Goal: Use online tool/utility: Utilize a website feature to perform a specific function

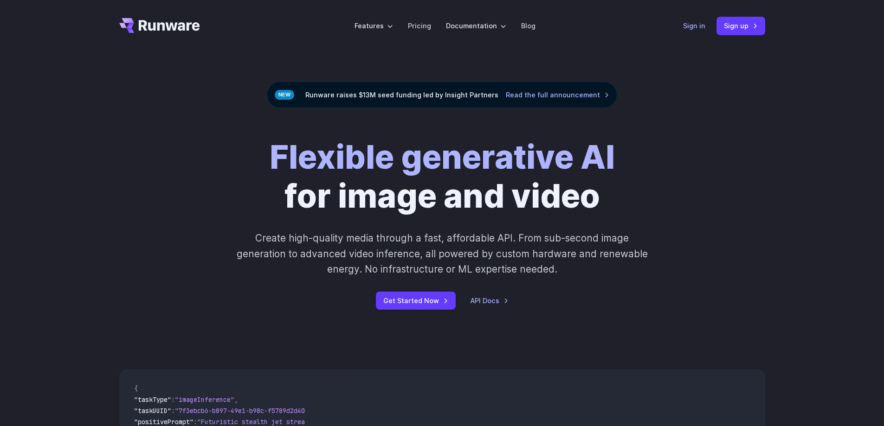
click at [686, 28] on link "Sign in" at bounding box center [694, 25] width 22 height 11
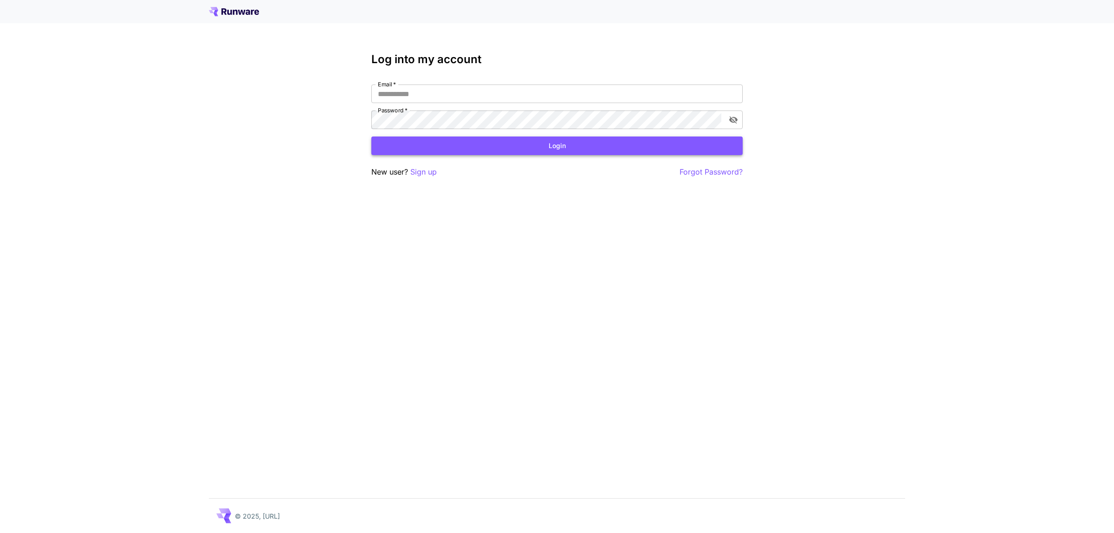
type input "**********"
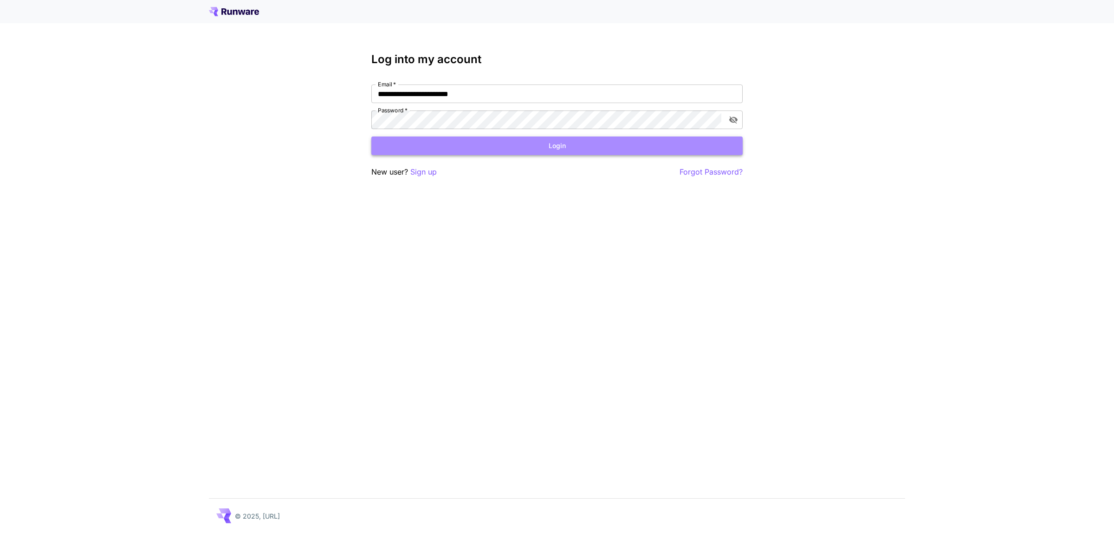
click at [489, 144] on button "Login" at bounding box center [556, 145] width 371 height 19
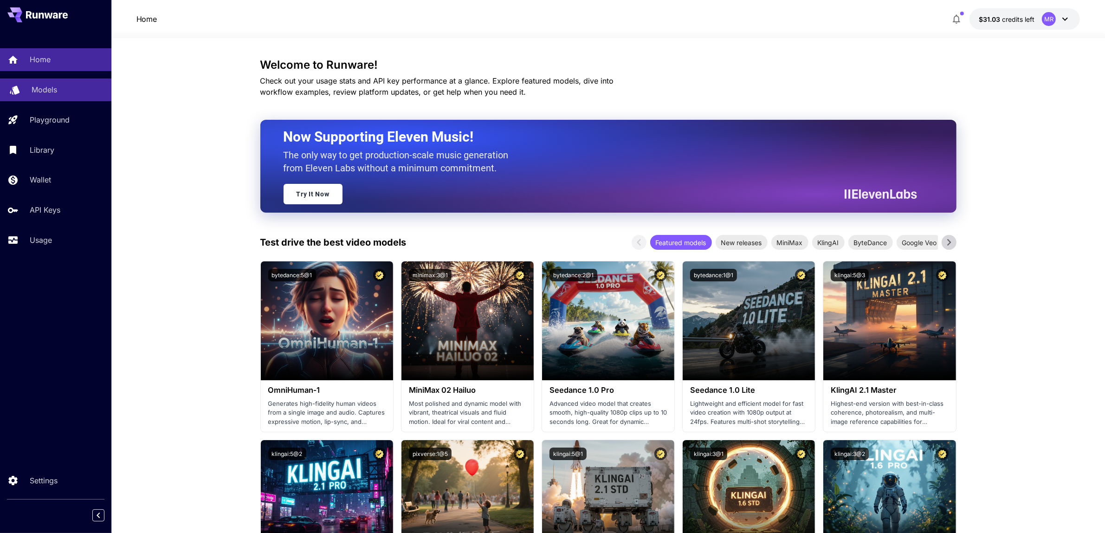
click at [37, 97] on link "Models" at bounding box center [55, 89] width 111 height 23
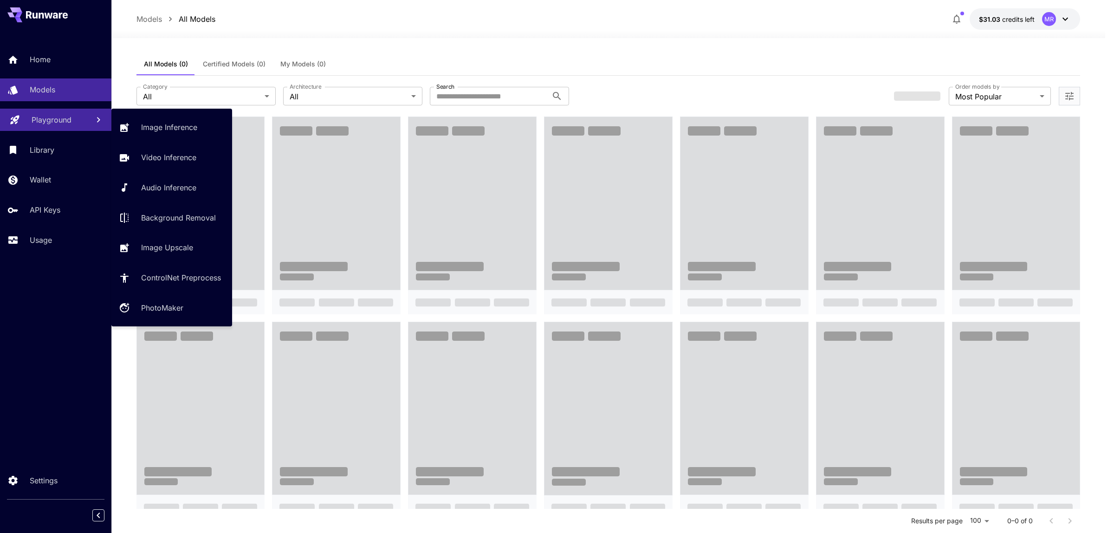
click at [52, 116] on p "Playground" at bounding box center [52, 119] width 40 height 11
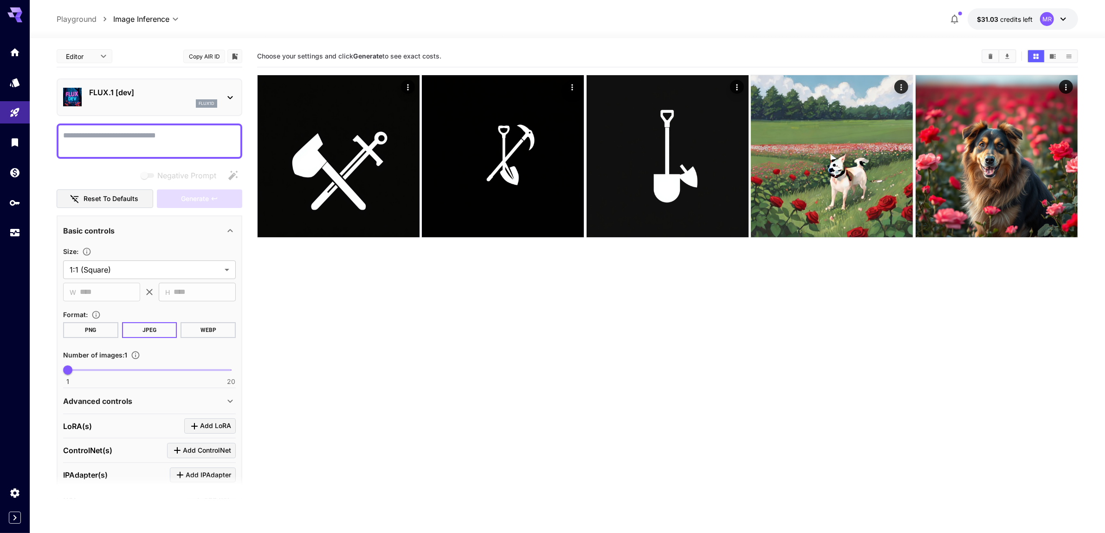
scroll to position [113, 0]
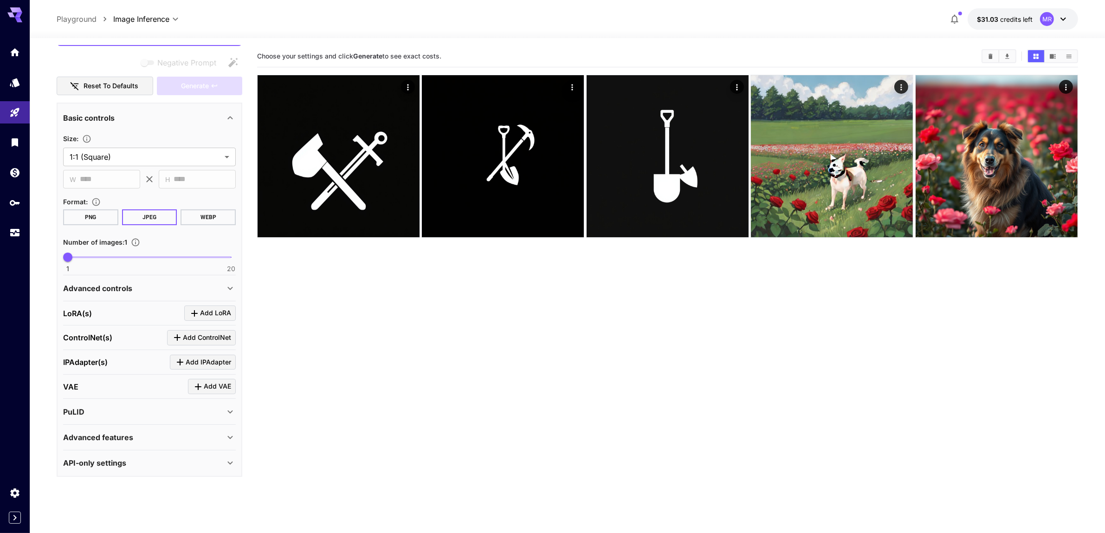
click at [121, 286] on p "Advanced controls" at bounding box center [97, 288] width 69 height 11
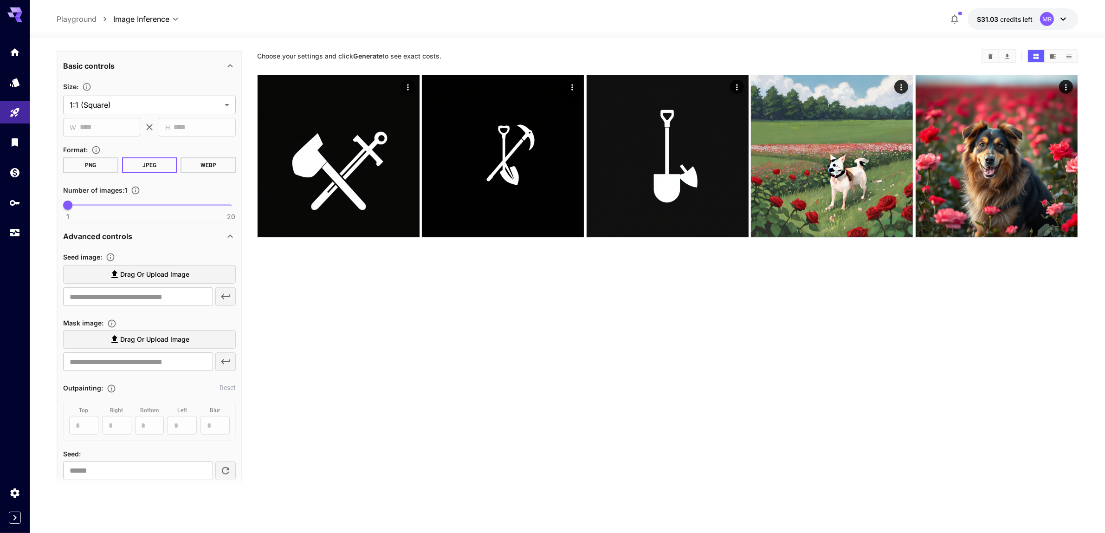
scroll to position [171, 0]
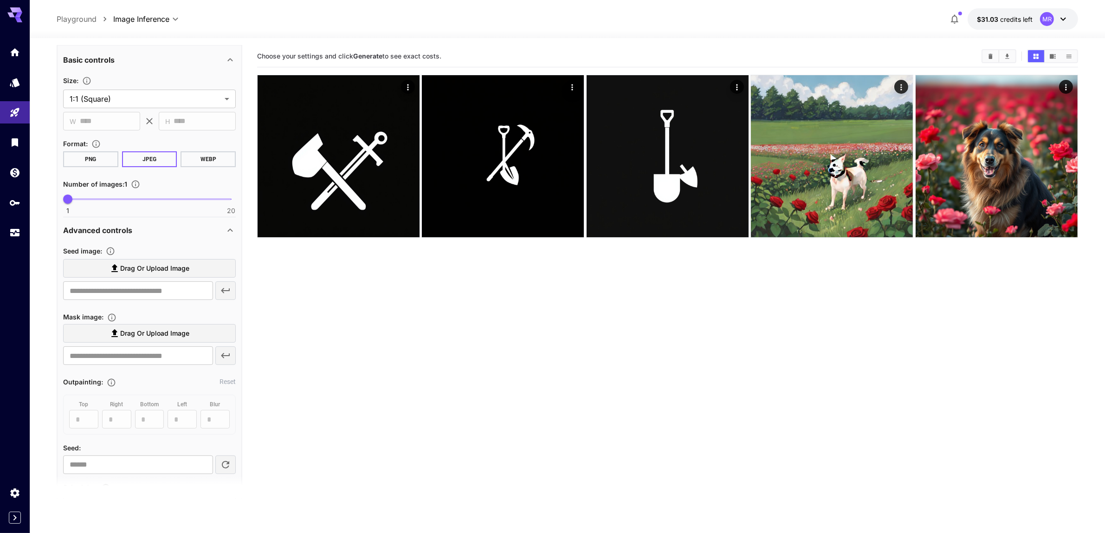
drag, startPoint x: 413, startPoint y: 349, endPoint x: 44, endPoint y: 316, distance: 370.8
click at [0, 347] on div at bounding box center [15, 266] width 30 height 533
click at [886, 383] on section "Choose your settings and click Generate to see exact costs." at bounding box center [667, 311] width 821 height 533
drag, startPoint x: 886, startPoint y: 383, endPoint x: 235, endPoint y: 342, distance: 652.7
click at [0, 353] on div at bounding box center [15, 266] width 30 height 533
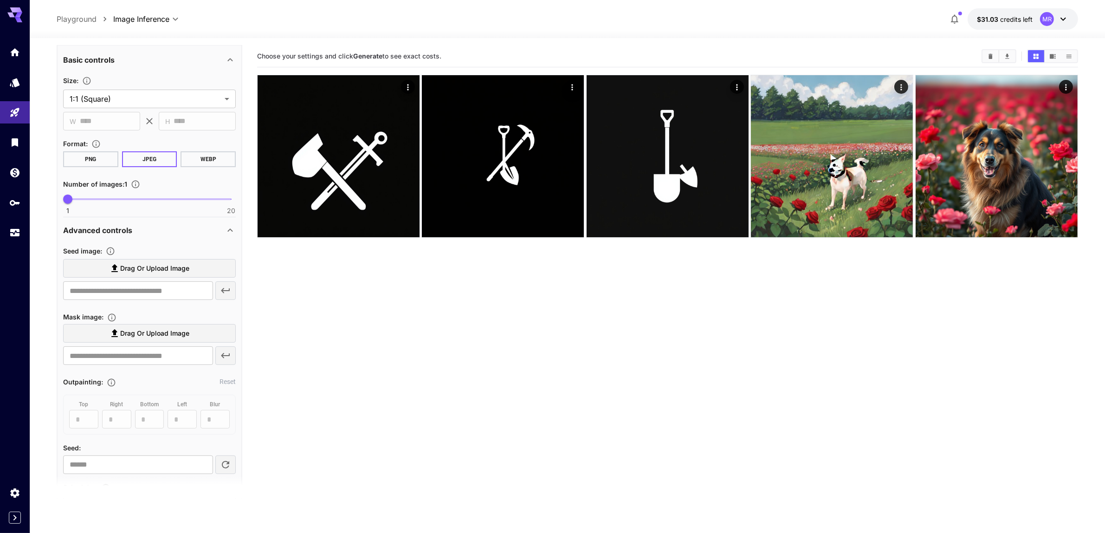
click at [1085, 329] on section "**********" at bounding box center [567, 322] width 1075 height 568
drag, startPoint x: 1083, startPoint y: 329, endPoint x: 58, endPoint y: 335, distance: 1024.1
click at [0, 347] on div at bounding box center [15, 266] width 30 height 533
click at [111, 250] on icon "Upload a reference image to guide the result. This is needed for Image-to-Image…" at bounding box center [111, 251] width 8 height 8
click at [160, 263] on span "Drag or upload image" at bounding box center [154, 269] width 69 height 12
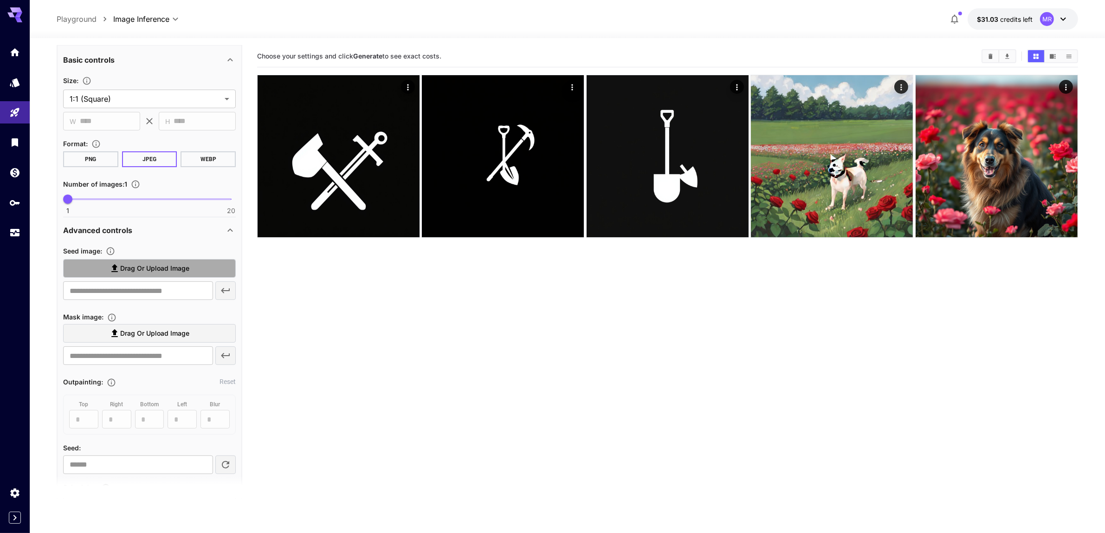
click at [0, 0] on input "Drag or upload image" at bounding box center [0, 0] width 0 height 0
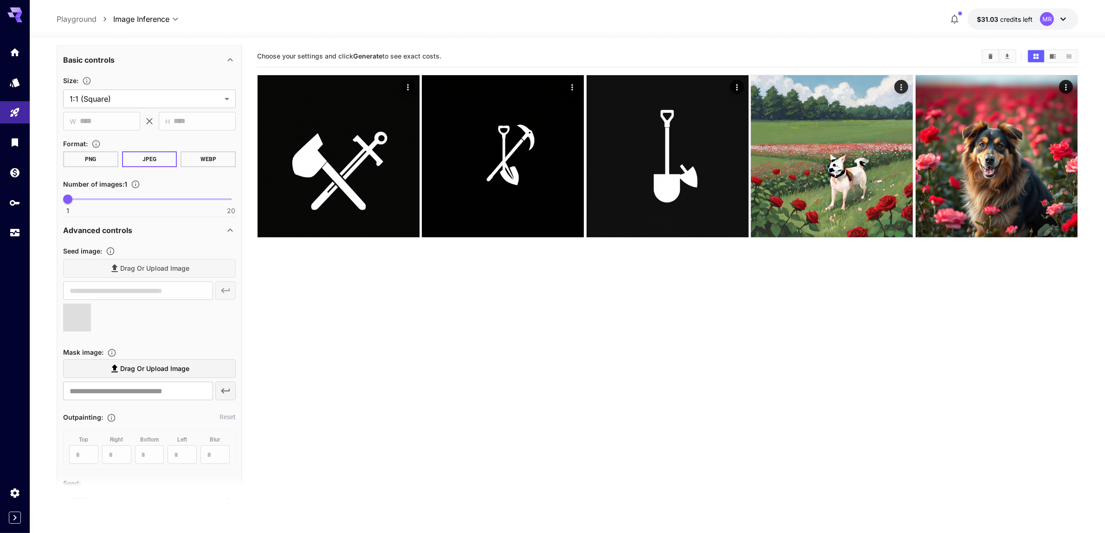
type input "**********"
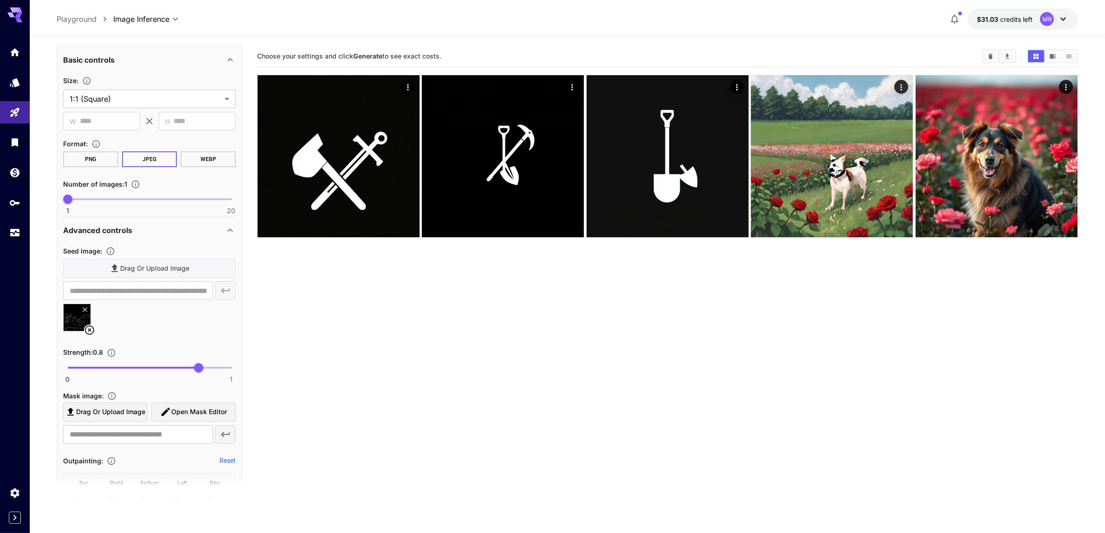
click at [87, 325] on icon at bounding box center [89, 329] width 9 height 9
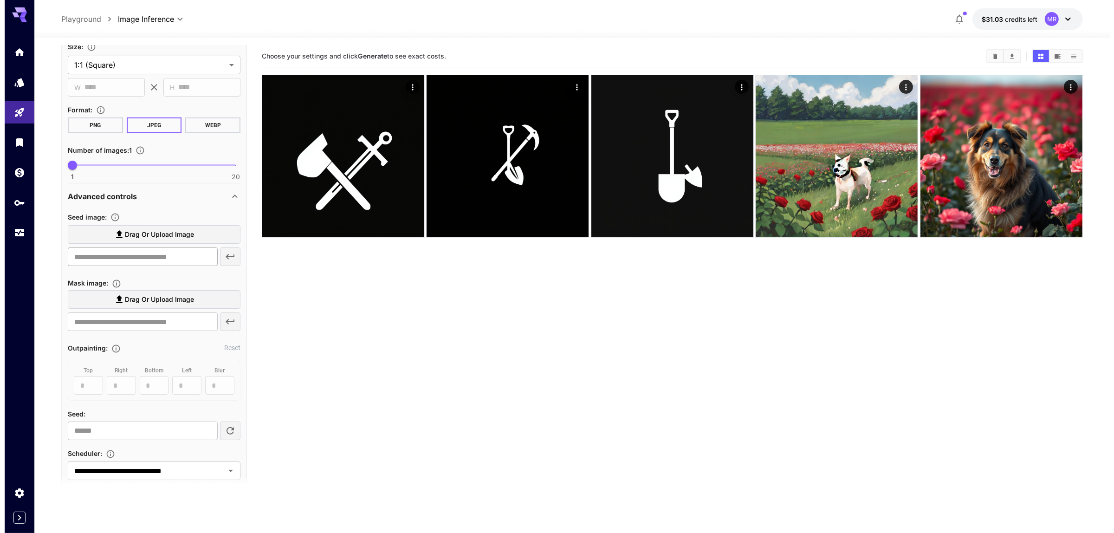
scroll to position [287, 0]
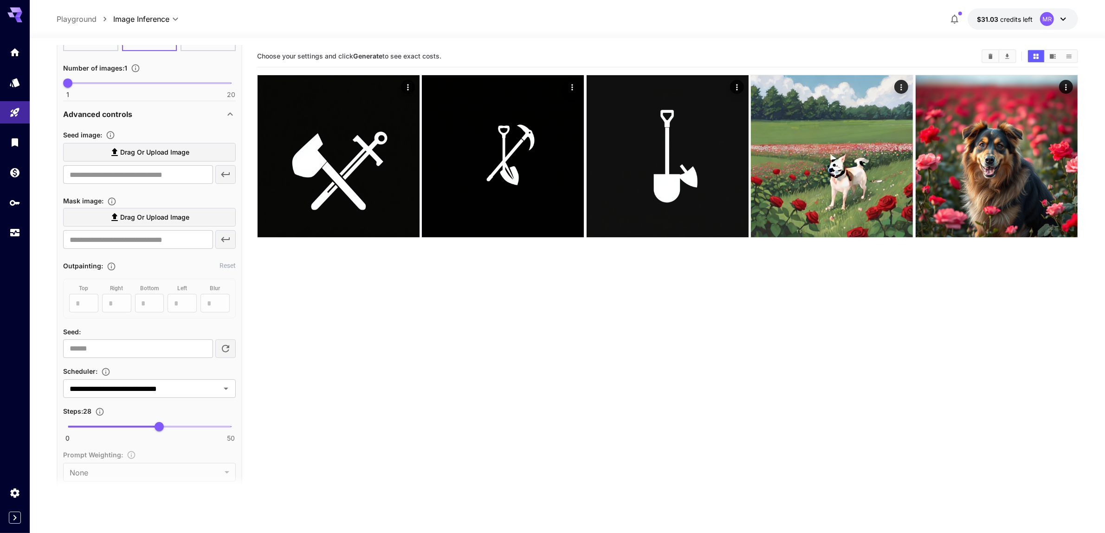
click at [1031, 22] on span "credits left" at bounding box center [1016, 19] width 32 height 8
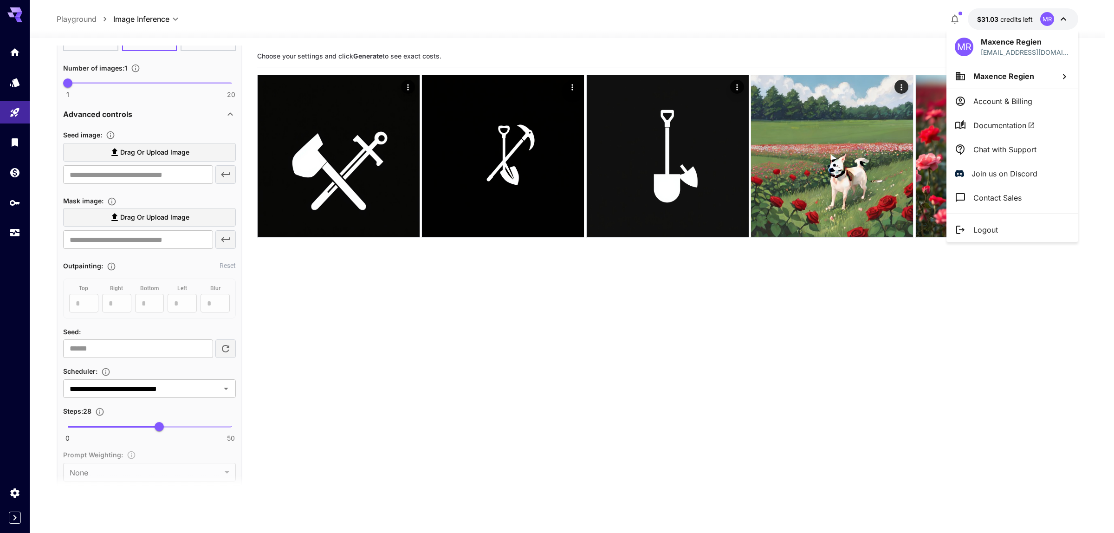
click at [1000, 122] on span "Documentation" at bounding box center [1004, 125] width 62 height 11
